Goal: Contribute content: Add original content to the website for others to see

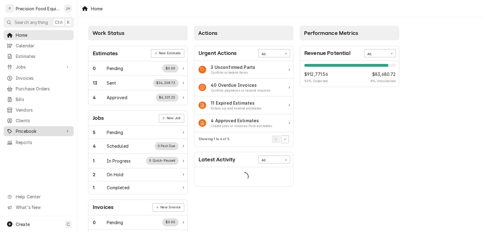
click at [22, 128] on span "Pricebook" at bounding box center [39, 131] width 46 height 6
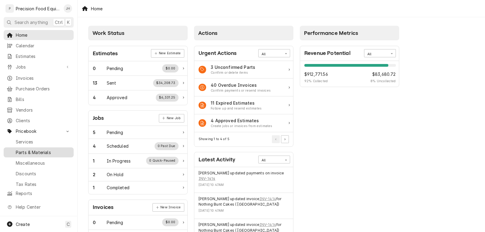
click at [25, 149] on span "Parts & Materials" at bounding box center [43, 152] width 55 height 6
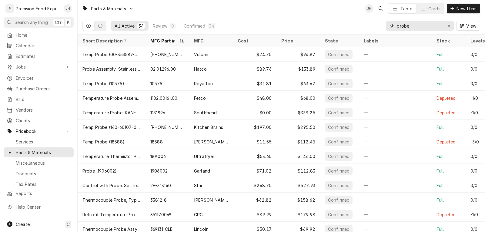
drag, startPoint x: 414, startPoint y: 26, endPoint x: 383, endPoint y: 26, distance: 30.6
click at [383, 26] on div "All Active 34 Review 0 Confirmed 34 probe View" at bounding box center [282, 25] width 398 height 17
type input "ke55069"
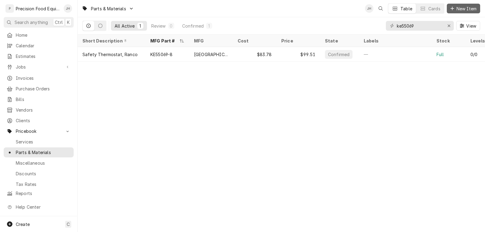
click at [468, 8] on span "New Item" at bounding box center [467, 8] width 22 height 6
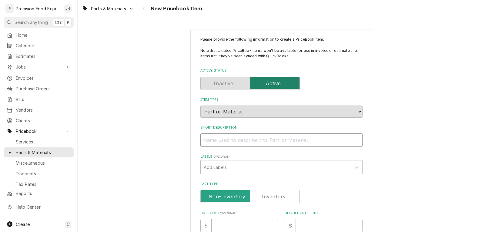
click at [224, 140] on input "Short Description" at bounding box center [282, 139] width 162 height 13
paste input "Hi Limit/Safety Thermostat, 458F"
type textarea "x"
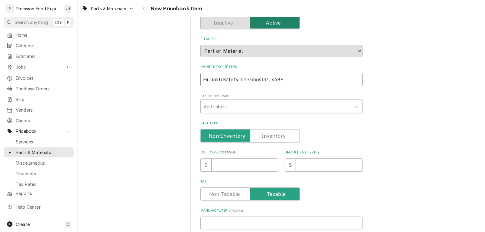
type input "Hi Limit/Safety Thermostat, 458F"
click at [265, 134] on label "Part Type" at bounding box center [251, 135] width 100 height 13
click at [265, 134] on input "Part Type" at bounding box center [250, 135] width 94 height 13
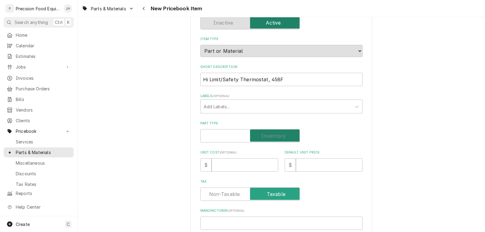
checkbox input "true"
click at [231, 169] on input "Unit Cost ( optional )" at bounding box center [245, 164] width 67 height 13
type textarea "x"
type input "1"
type textarea "x"
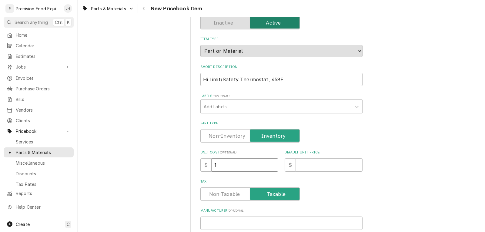
type input "10"
type textarea "x"
type input "104"
type textarea "x"
type input "104.5"
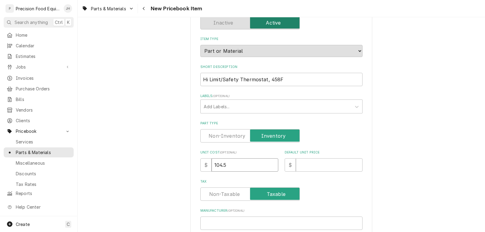
type textarea "x"
type input "104.50"
type textarea "x"
type input "2"
type textarea "x"
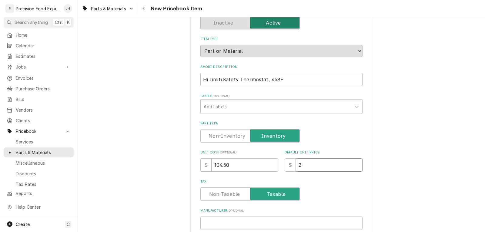
type input "27"
type textarea "x"
type input "278"
type textarea "x"
type input "278.9"
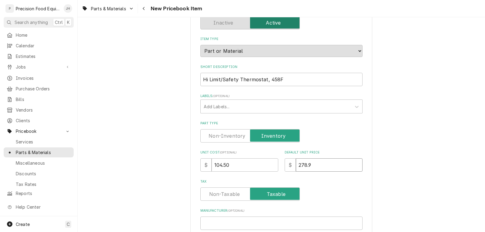
type textarea "x"
type input "278.94"
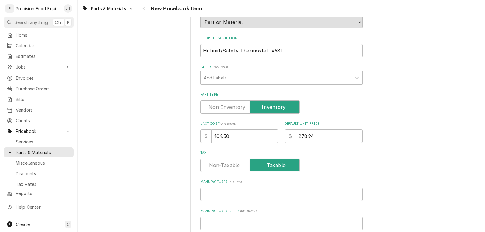
scroll to position [182, 0]
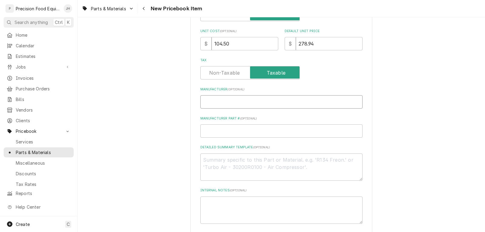
click at [229, 105] on input "Manufacturer ( optional )" at bounding box center [282, 101] width 162 height 13
type textarea "x"
type input "C"
type textarea "x"
type input "Cl"
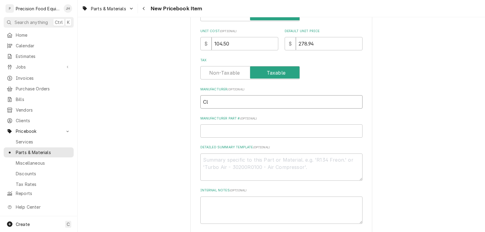
type textarea "x"
type input "Cle"
type textarea "x"
type input "Clev"
type textarea "x"
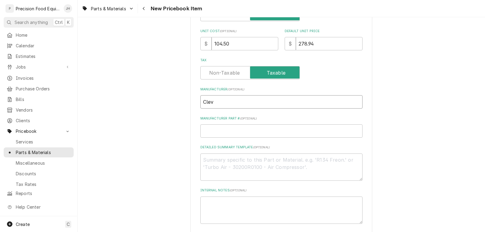
type input "Cleve"
type textarea "x"
type input "Clevel"
type textarea "x"
type input "Clevela"
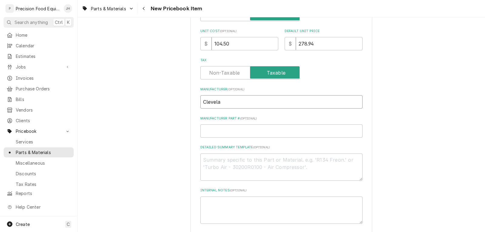
type textarea "x"
type input "Clevelan"
type textarea "x"
type input "[GEOGRAPHIC_DATA]"
type textarea "x"
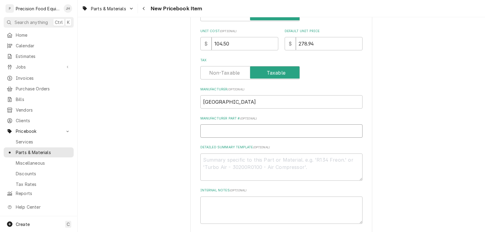
type input "K"
type textarea "x"
type input "KE"
type textarea "x"
type input "KE5"
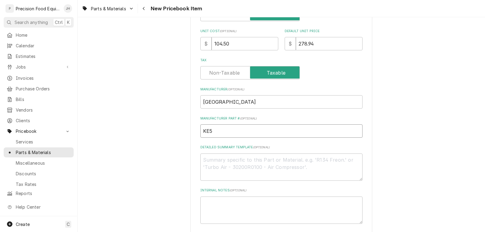
type textarea "x"
type input "KE55"
type textarea "x"
type input "KE550"
type textarea "x"
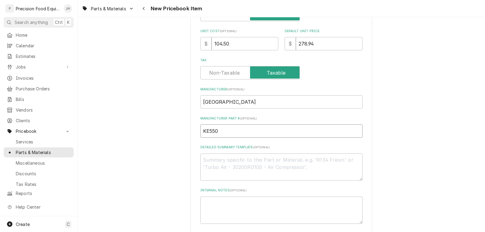
type input "KE5506"
type textarea "x"
type input "KE55069"
type textarea "x"
type input "KE55069-"
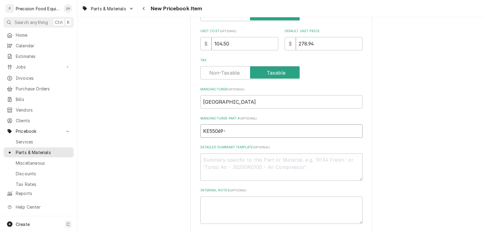
type textarea "x"
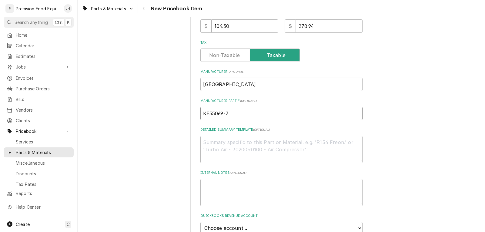
scroll to position [243, 0]
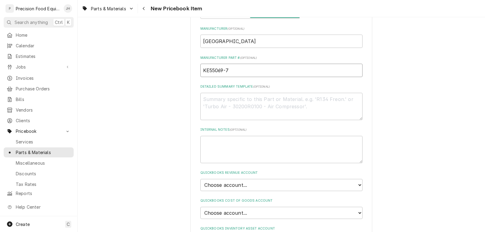
type input "KE55069-7"
paste textarea "Hi Limit/Safety Thermostat, 458F"
type textarea "x"
type textarea "Hi Limit/Safety Thermostat, 458F"
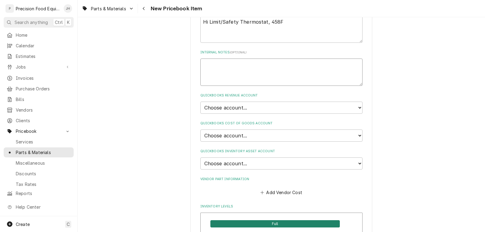
scroll to position [334, 0]
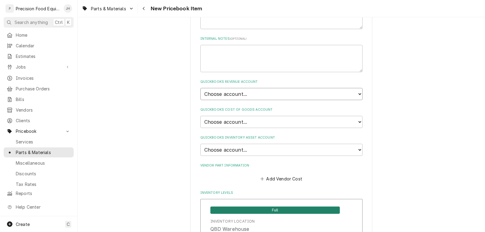
click at [246, 92] on select "Choose account... Discount Income Misc Income Non taxable issues 46600: Parts a…" at bounding box center [282, 94] width 162 height 12
select select "8000000A-1210141275"
click at [201, 88] on select "Choose account... Discount Income Misc Income Non taxable issues 46600: Parts a…" at bounding box center [282, 94] width 162 height 12
type textarea "x"
click at [253, 119] on select "Choose account... Loss Expense Loss Expense 11/3/2014 Loss Expense 11/4/2014 Co…" at bounding box center [282, 122] width 162 height 12
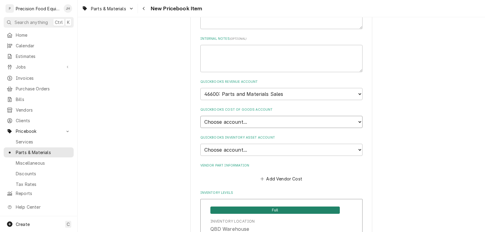
select select "80000023-1210145225"
click at [201, 116] on select "Choose account... Loss Expense Loss Expense 11/3/2014 Loss Expense 11/4/2014 Co…" at bounding box center [282, 122] width 162 height 12
type textarea "x"
click at [249, 150] on select "Choose account... Undeposited Funds Inventory Asset Payroll Asset" at bounding box center [282, 150] width 162 height 12
select select "80000022-1210145225"
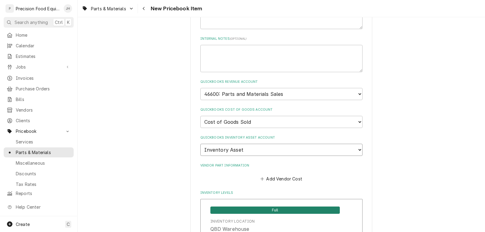
click at [201, 144] on select "Choose account... Undeposited Funds Inventory Asset Payroll Asset" at bounding box center [282, 150] width 162 height 12
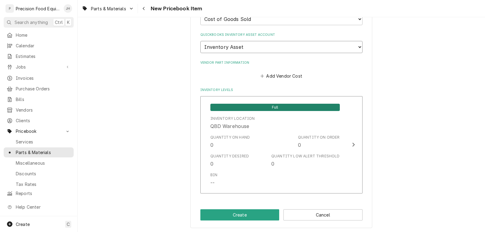
scroll to position [438, 0]
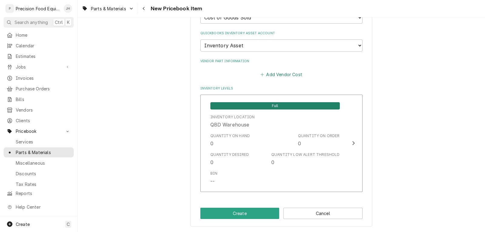
click at [284, 73] on button "Add Vendor Cost" at bounding box center [282, 74] width 44 height 8
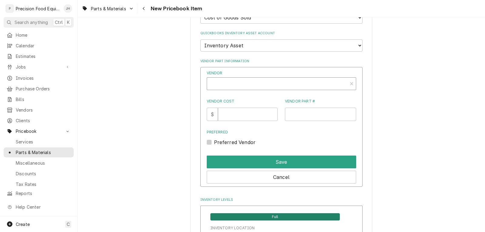
type textarea "x"
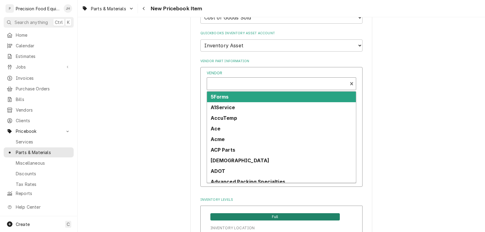
click at [226, 83] on div "Vendor" at bounding box center [277, 86] width 134 height 15
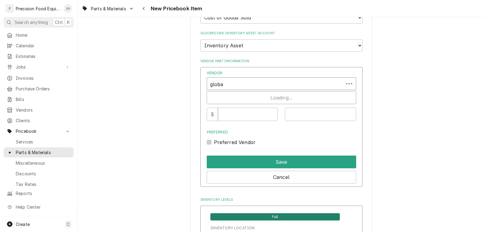
type input "global"
type input "104.50"
type input "KE55069-7"
click at [217, 140] on label "Preferred Vendor" at bounding box center [235, 142] width 42 height 7
click at [217, 140] on input "Preferred" at bounding box center [289, 145] width 150 height 13
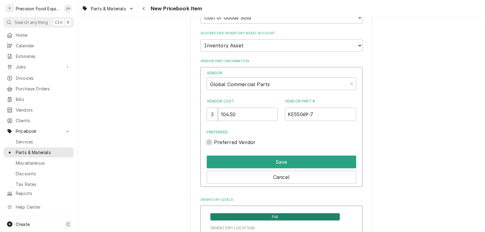
checkbox input "true"
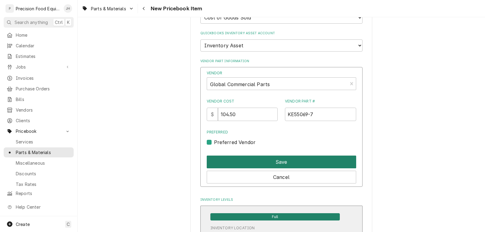
drag, startPoint x: 230, startPoint y: 158, endPoint x: 235, endPoint y: 162, distance: 6.7
click at [231, 158] on button "Save" at bounding box center [282, 162] width 150 height 13
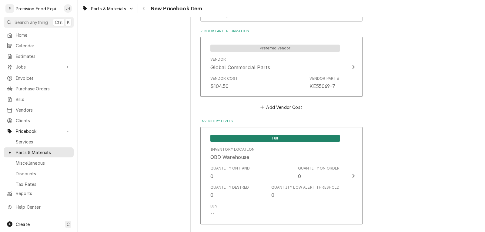
scroll to position [501, 0]
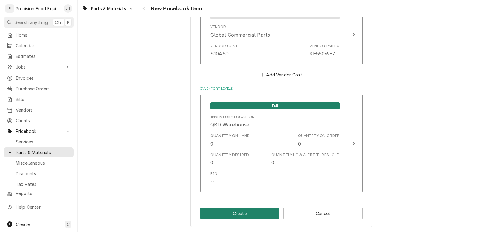
click at [250, 208] on button "Create" at bounding box center [240, 213] width 79 height 11
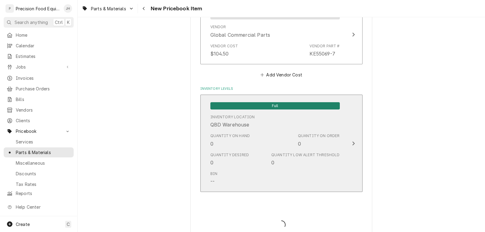
type textarea "x"
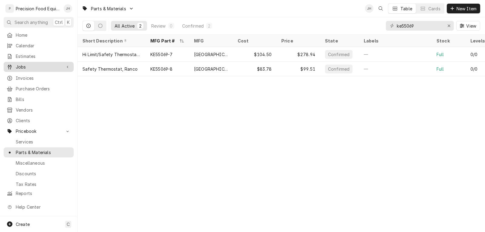
click at [23, 64] on span "Jobs" at bounding box center [39, 67] width 46 height 6
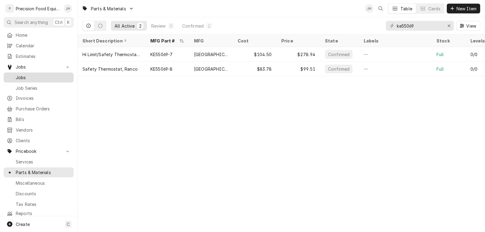
click at [22, 76] on span "Jobs" at bounding box center [43, 77] width 55 height 6
